Goal: Information Seeking & Learning: Learn about a topic

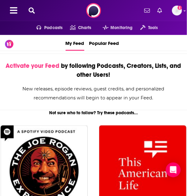
click at [34, 14] on button at bounding box center [32, 10] width 10 height 7
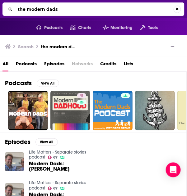
click at [63, 7] on input "the modern dads" at bounding box center [94, 9] width 158 height 10
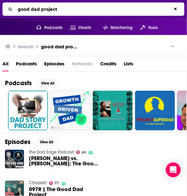
click at [67, 9] on input "good dad project" at bounding box center [93, 9] width 156 height 10
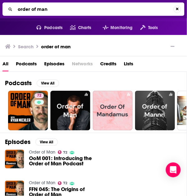
click at [60, 10] on input "order of man" at bounding box center [94, 9] width 158 height 10
click at [60, 9] on input "order of man" at bounding box center [94, 9] width 158 height 10
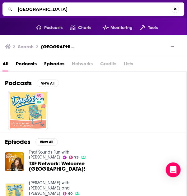
click at [40, 11] on input "dadville" at bounding box center [93, 9] width 156 height 10
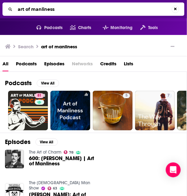
click at [61, 10] on input "art of manliness" at bounding box center [93, 9] width 156 height 10
click at [61, 10] on input "art of manliness" at bounding box center [94, 9] width 158 height 10
type input "art of fatherhood"
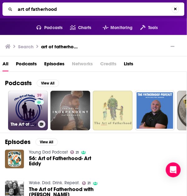
click at [32, 115] on link "39 The Art of Fatherhood Podcast" at bounding box center [28, 111] width 40 height 40
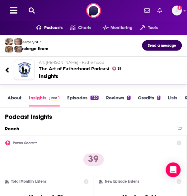
click at [12, 94] on div "About Insights Episodes 420 Reviews 1 Credits 1 Lists Similar" at bounding box center [93, 99] width 187 height 19
click at [12, 100] on link "About" at bounding box center [14, 101] width 14 height 12
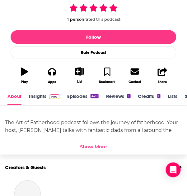
scroll to position [149, 0]
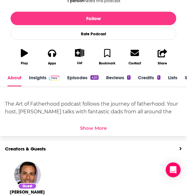
click at [89, 127] on div "Show More" at bounding box center [93, 129] width 27 height 6
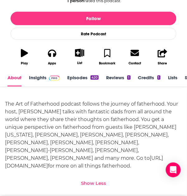
click at [81, 124] on div "The Art of Fatherhood podcast follows the journey of fatherhood. Your host, Art…" at bounding box center [93, 136] width 177 height 70
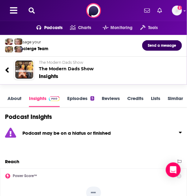
click at [65, 123] on div "Podcast may be on a hiatus or finished" at bounding box center [93, 133] width 187 height 22
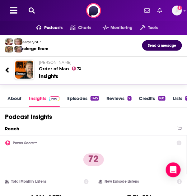
click at [15, 101] on link "About" at bounding box center [14, 102] width 14 height 12
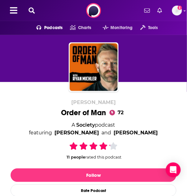
scroll to position [149, 0]
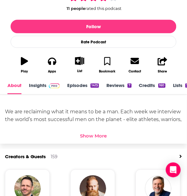
click at [89, 133] on div "Show More" at bounding box center [93, 136] width 27 height 6
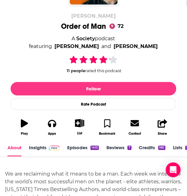
scroll to position [0, 0]
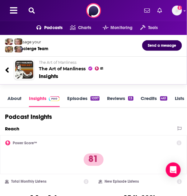
click at [16, 99] on link "About" at bounding box center [14, 102] width 14 height 12
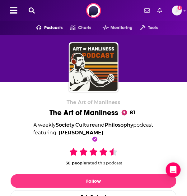
scroll to position [124, 0]
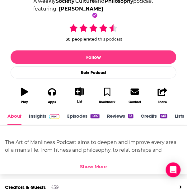
click at [94, 166] on div "Show More" at bounding box center [93, 167] width 27 height 6
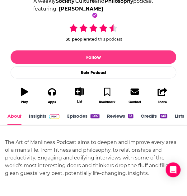
click at [65, 151] on div "The Art of Manliness Podcast aims to deepen and improve every area of a man's l…" at bounding box center [93, 158] width 177 height 39
